Goal: Information Seeking & Learning: Learn about a topic

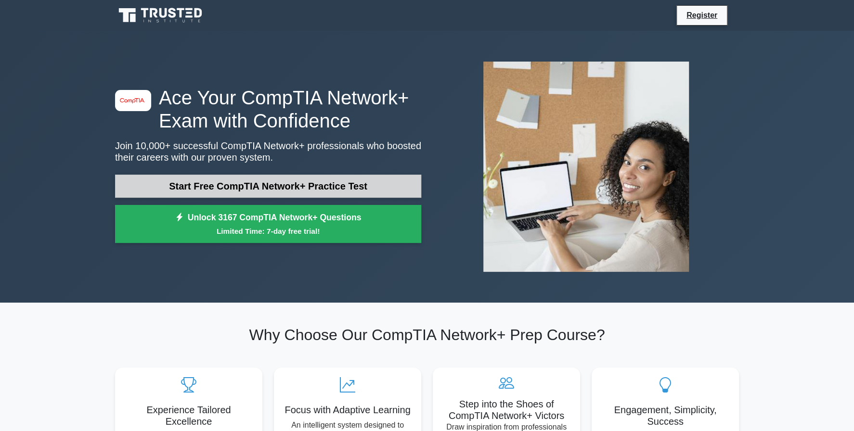
click at [309, 186] on link "Start Free CompTIA Network+ Practice Test" at bounding box center [268, 186] width 306 height 23
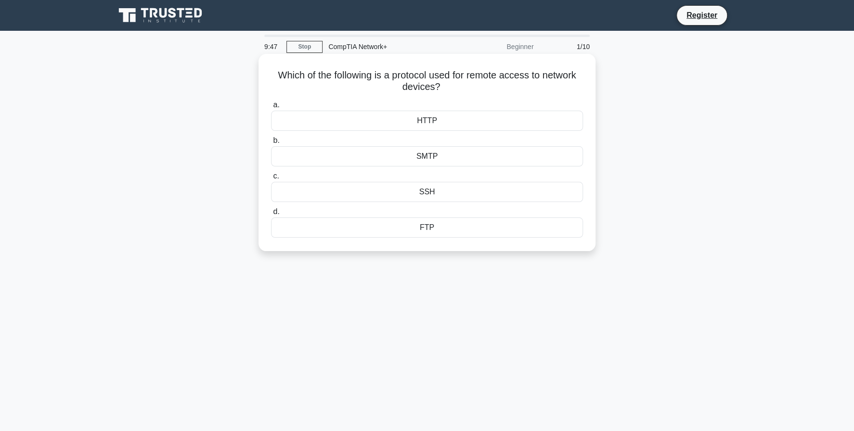
click at [434, 195] on div "SSH" at bounding box center [427, 192] width 312 height 20
click at [271, 179] on input "c. SSH" at bounding box center [271, 176] width 0 height 6
click at [448, 160] on div "IP spoofing" at bounding box center [427, 156] width 312 height 20
click at [271, 144] on input "b. IP spoofing" at bounding box center [271, 141] width 0 height 6
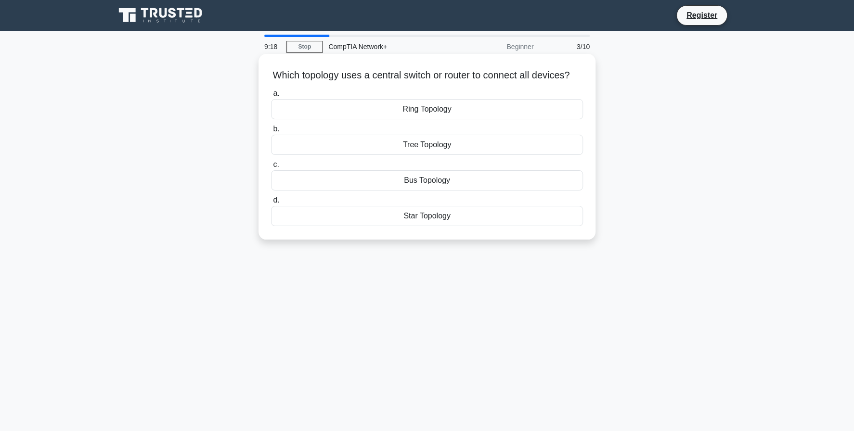
click at [422, 219] on div "Star Topology" at bounding box center [427, 216] width 312 height 20
click at [271, 204] on input "d. Star Topology" at bounding box center [271, 200] width 0 height 6
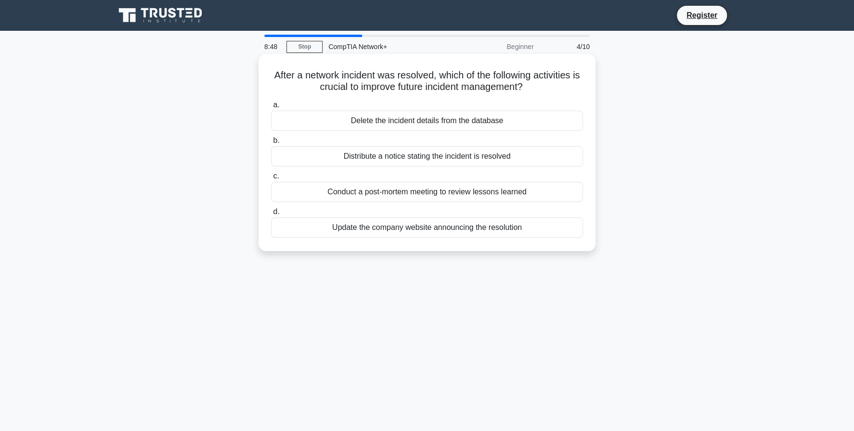
click at [453, 198] on div "Conduct a post-mortem meeting to review lessons learned" at bounding box center [427, 192] width 312 height 20
click at [271, 179] on input "c. Conduct a post-mortem meeting to review lessons learned" at bounding box center [271, 176] width 0 height 6
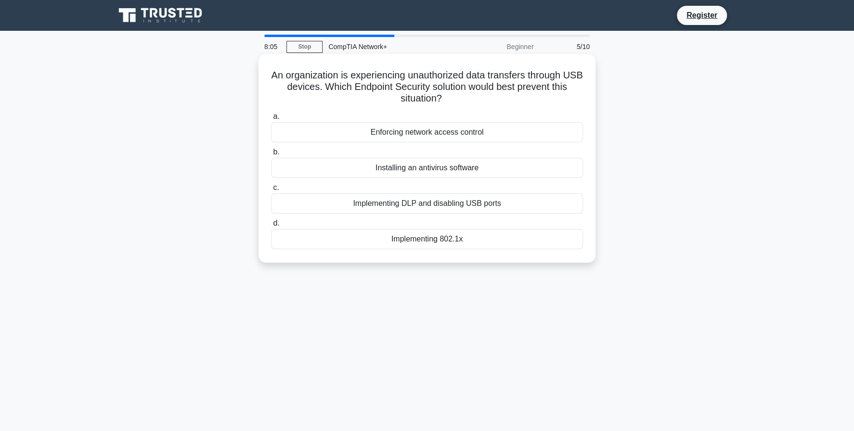
click at [404, 207] on div "Implementing DLP and disabling USB ports" at bounding box center [427, 203] width 312 height 20
click at [271, 191] on input "c. Implementing DLP and disabling USB ports" at bounding box center [271, 188] width 0 height 6
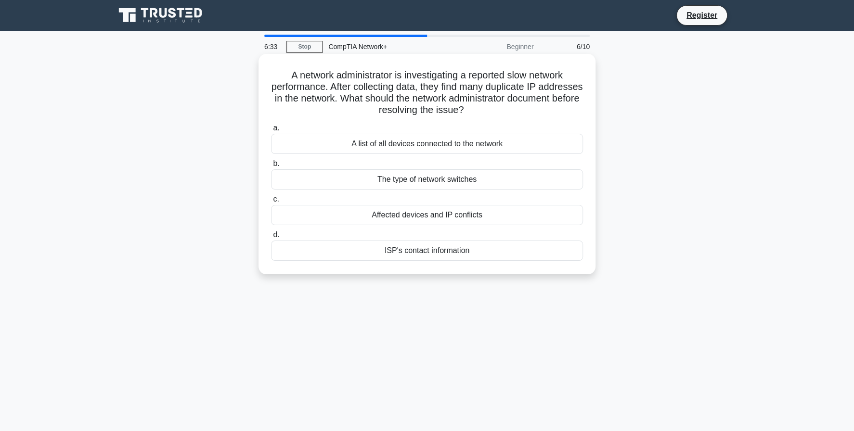
click at [402, 215] on div "Affected devices and IP conflicts" at bounding box center [427, 215] width 312 height 20
click at [271, 203] on input "c. Affected devices and IP conflicts" at bounding box center [271, 199] width 0 height 6
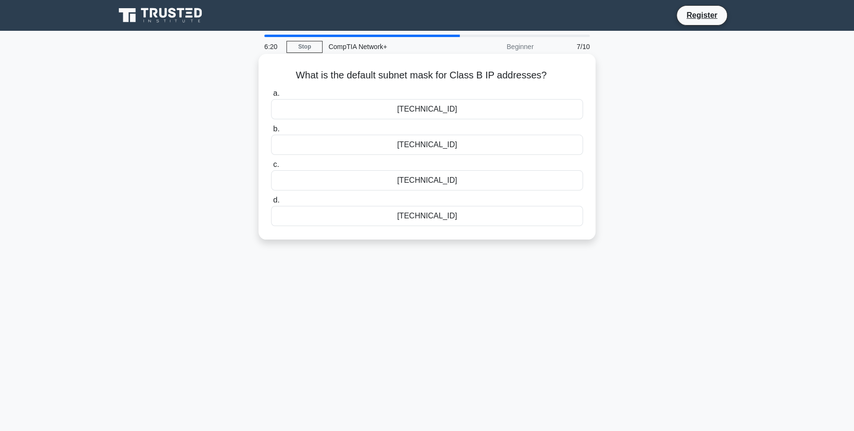
click at [434, 111] on div "255.255.0.0" at bounding box center [427, 109] width 312 height 20
click at [271, 97] on input "a. 255.255.0.0" at bounding box center [271, 93] width 0 height 6
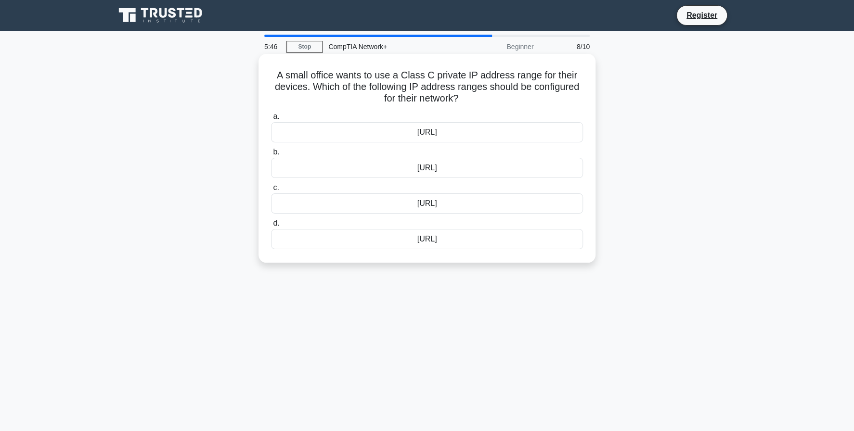
click at [458, 169] on div "192.168.0.0/16" at bounding box center [427, 168] width 312 height 20
click at [271, 155] on input "b. 192.168.0.0/16" at bounding box center [271, 152] width 0 height 6
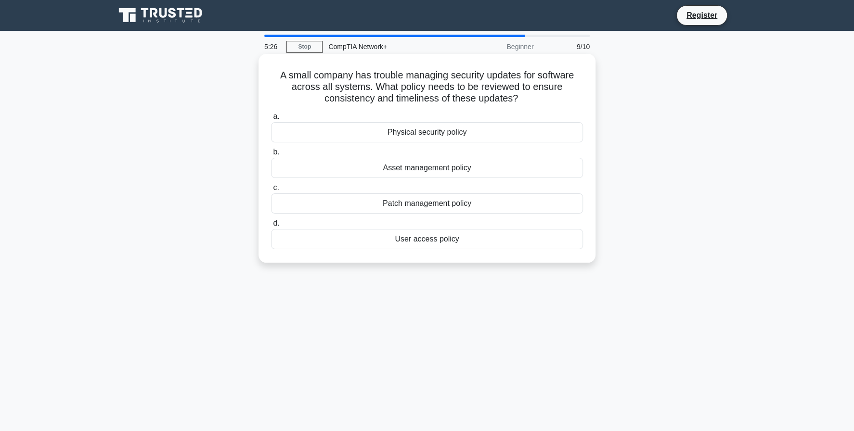
click at [432, 205] on div "Patch management policy" at bounding box center [427, 203] width 312 height 20
click at [271, 191] on input "c. Patch management policy" at bounding box center [271, 188] width 0 height 6
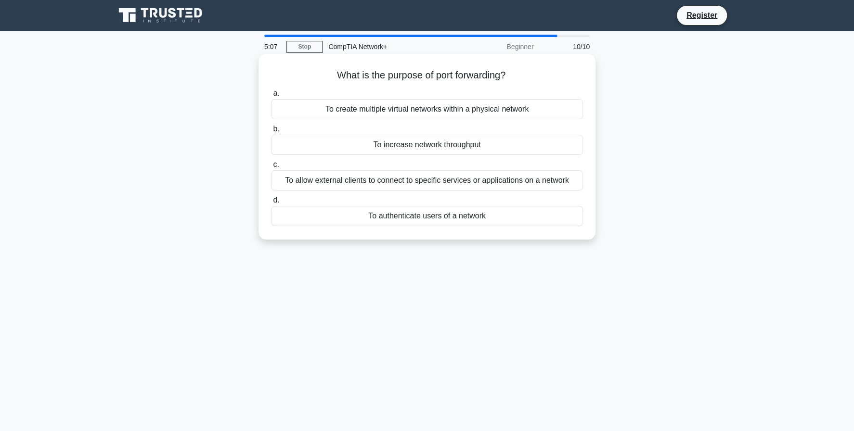
click at [412, 185] on div "To allow external clients to connect to specific services or applications on a …" at bounding box center [427, 180] width 312 height 20
click at [271, 168] on input "c. To allow external clients to connect to specific services or applications on…" at bounding box center [271, 165] width 0 height 6
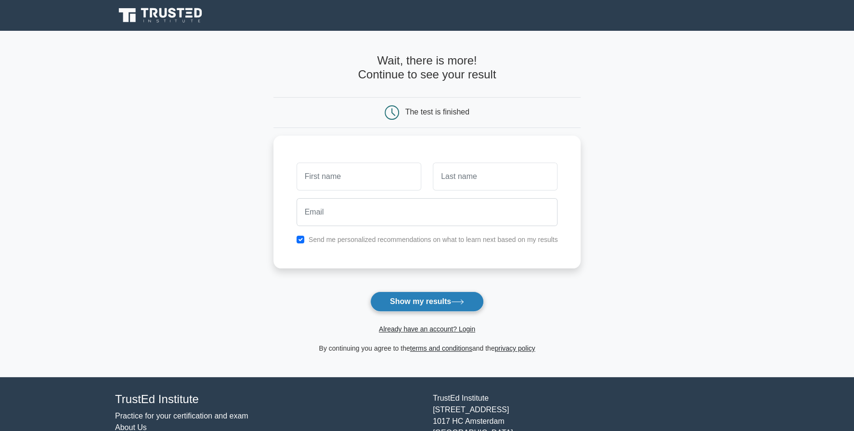
click at [436, 299] on button "Show my results" at bounding box center [427, 302] width 114 height 20
click at [299, 235] on input "checkbox" at bounding box center [300, 237] width 8 height 8
checkbox input "false"
click at [365, 176] on input "text" at bounding box center [358, 174] width 125 height 28
type input "ahsan"
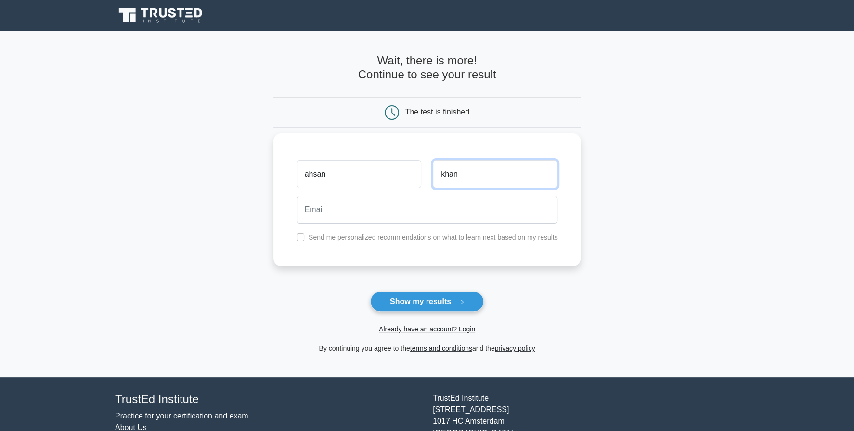
type input "khan"
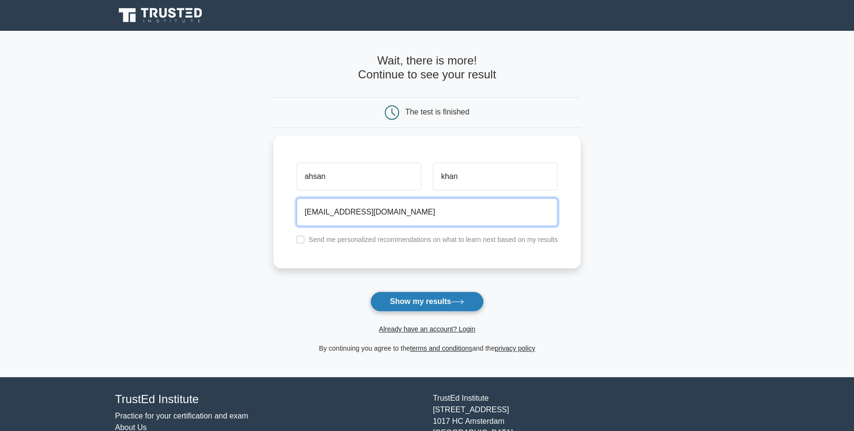
type input "akchandio17@gmail.com"
click at [416, 295] on button "Show my results" at bounding box center [427, 302] width 114 height 20
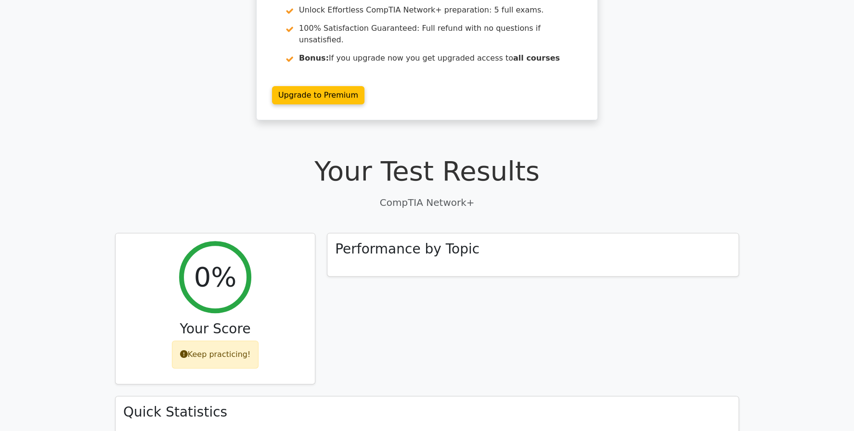
scroll to position [156, 0]
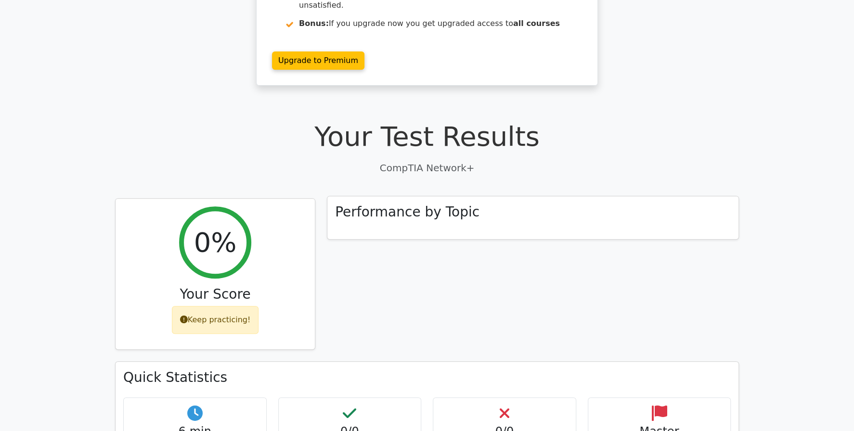
click at [412, 204] on h3 "Performance by Topic" at bounding box center [407, 212] width 144 height 16
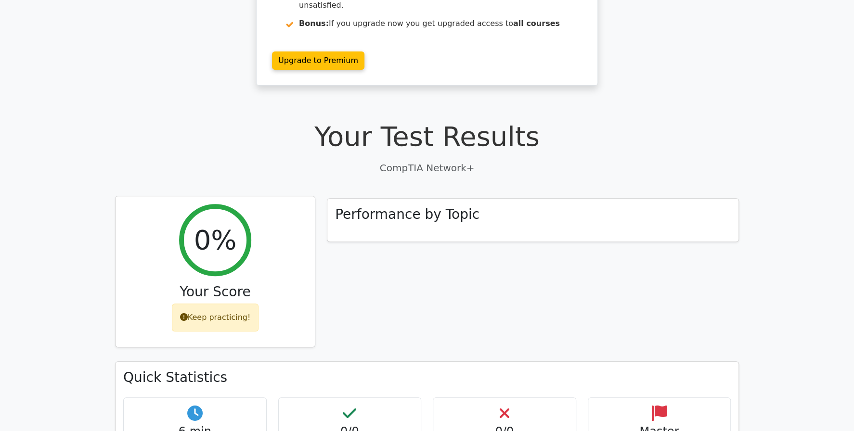
click at [217, 204] on div "0%" at bounding box center [215, 240] width 72 height 72
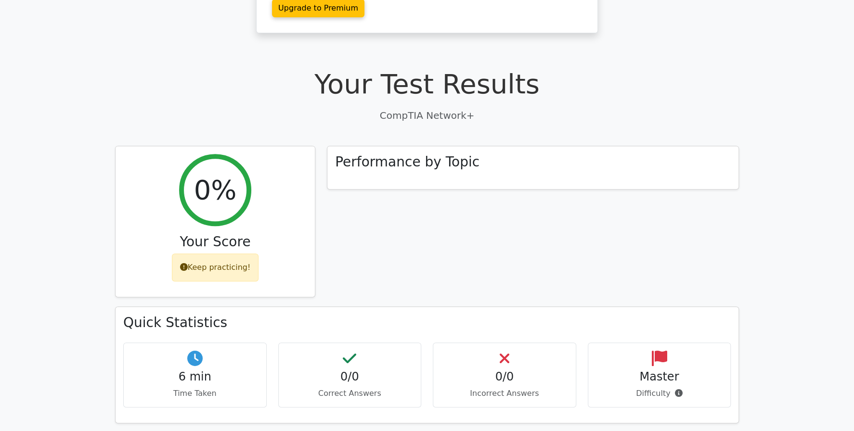
scroll to position [0, 0]
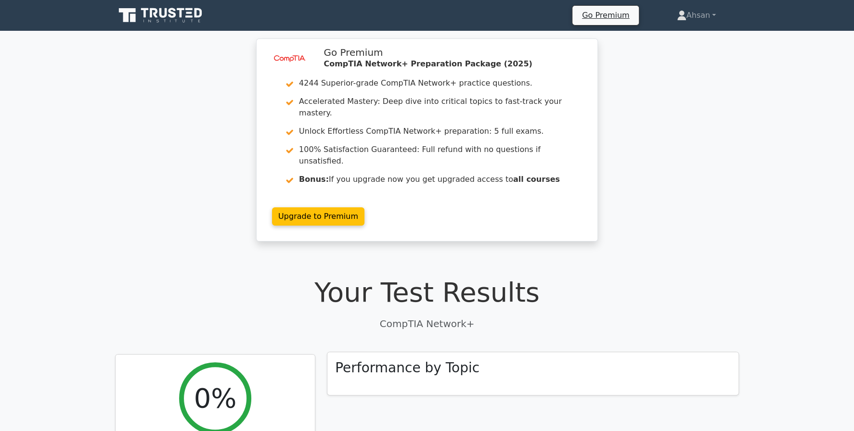
click at [453, 358] on div "Performance by Topic" at bounding box center [532, 373] width 411 height 43
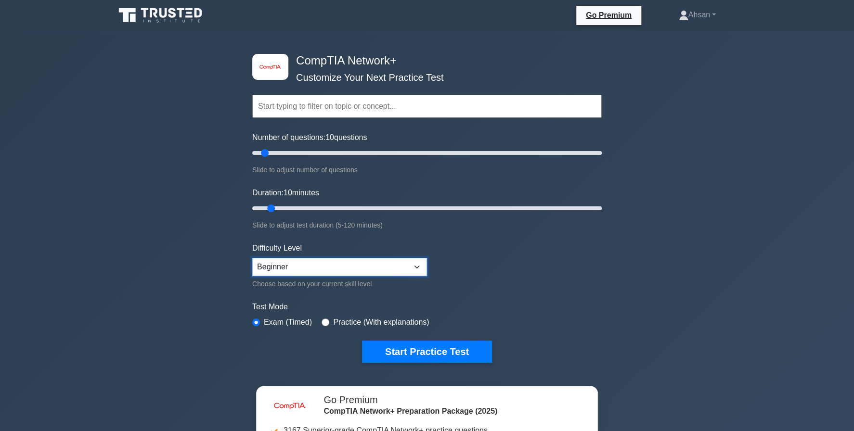
click at [252, 258] on select "Beginner Intermediate Expert" at bounding box center [339, 267] width 175 height 18
select select "expert"
click option "Expert" at bounding box center [0, 0] width 0 height 0
type input "5"
click at [257, 153] on input "Number of questions: 5 questions" at bounding box center [426, 153] width 349 height 12
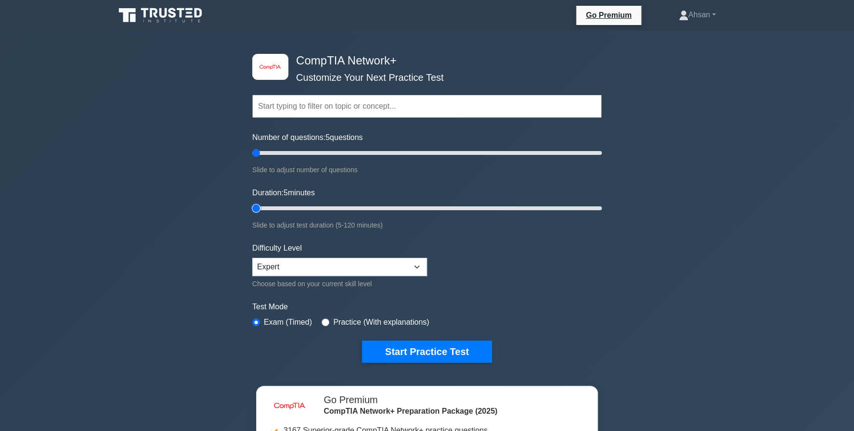
drag, startPoint x: 271, startPoint y: 207, endPoint x: 260, endPoint y: 204, distance: 11.3
type input "5"
click at [260, 204] on input "Duration: 5 minutes" at bounding box center [426, 209] width 349 height 12
click at [434, 357] on button "Start Practice Test" at bounding box center [427, 352] width 130 height 22
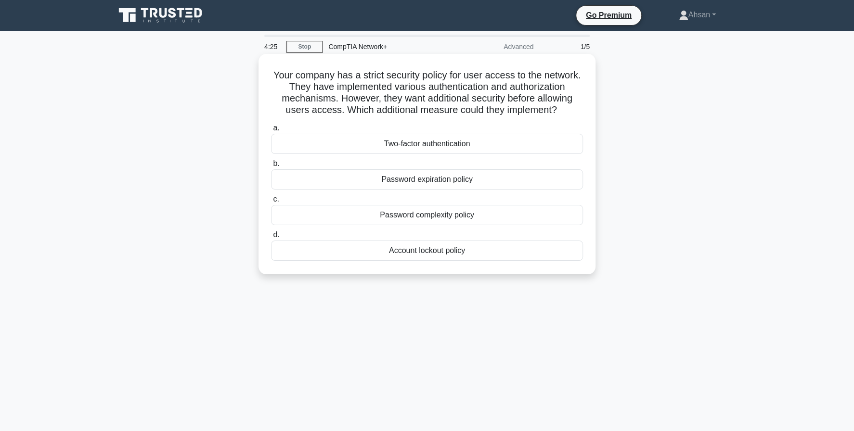
click at [420, 182] on div "Password expiration policy" at bounding box center [427, 179] width 312 height 20
click at [271, 167] on input "b. Password expiration policy" at bounding box center [271, 164] width 0 height 6
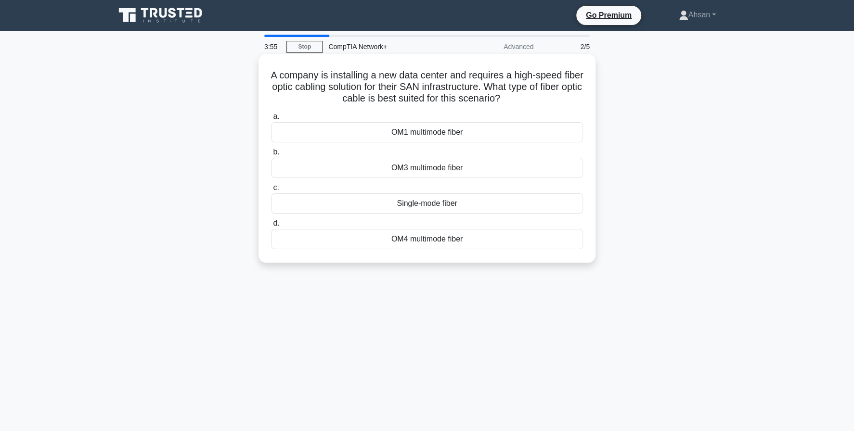
click at [442, 239] on div "OM4 multimode fiber" at bounding box center [427, 239] width 312 height 20
click at [271, 227] on input "d. OM4 multimode fiber" at bounding box center [271, 223] width 0 height 6
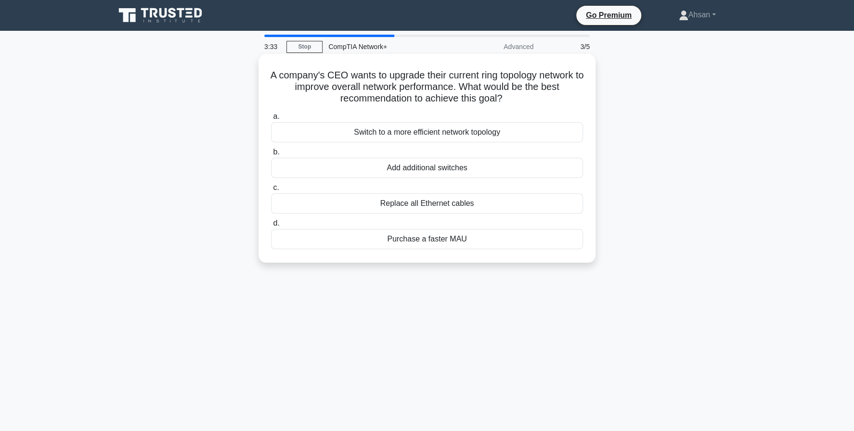
click at [429, 137] on div "Switch to a more efficient network topology" at bounding box center [427, 132] width 312 height 20
click at [271, 120] on input "a. Switch to a more efficient network topology" at bounding box center [271, 117] width 0 height 6
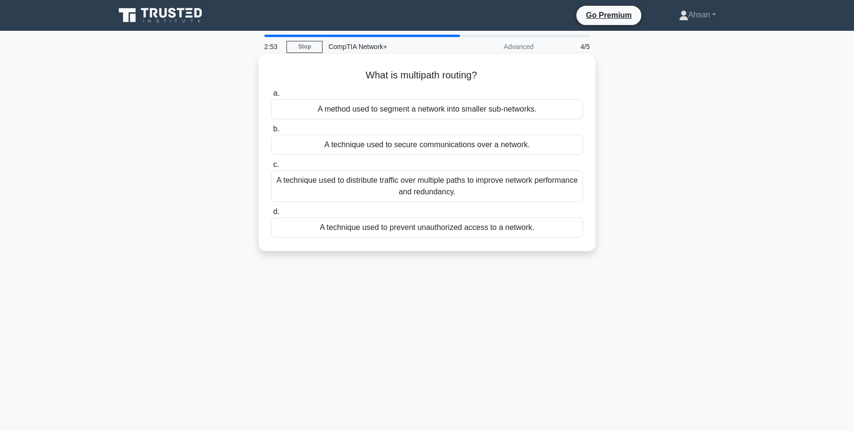
click at [459, 185] on div "A technique used to distribute traffic over multiple paths to improve network p…" at bounding box center [427, 186] width 312 height 32
click at [271, 168] on input "c. A technique used to distribute traffic over multiple paths to improve networ…" at bounding box center [271, 165] width 0 height 6
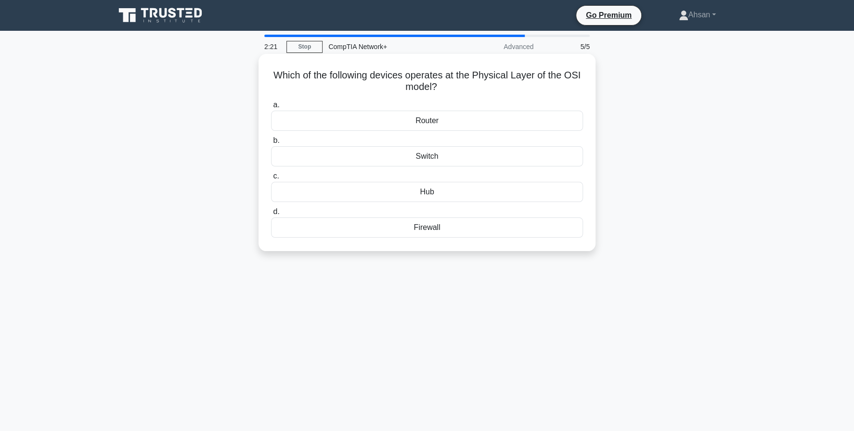
click at [446, 192] on div "Hub" at bounding box center [427, 192] width 312 height 20
click at [271, 179] on input "c. Hub" at bounding box center [271, 176] width 0 height 6
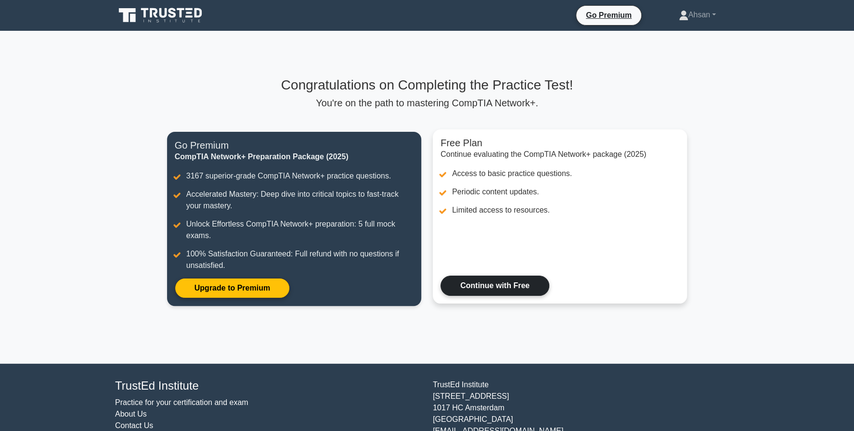
click at [510, 293] on link "Continue with Free" at bounding box center [494, 286] width 109 height 20
